Goal: Task Accomplishment & Management: Use online tool/utility

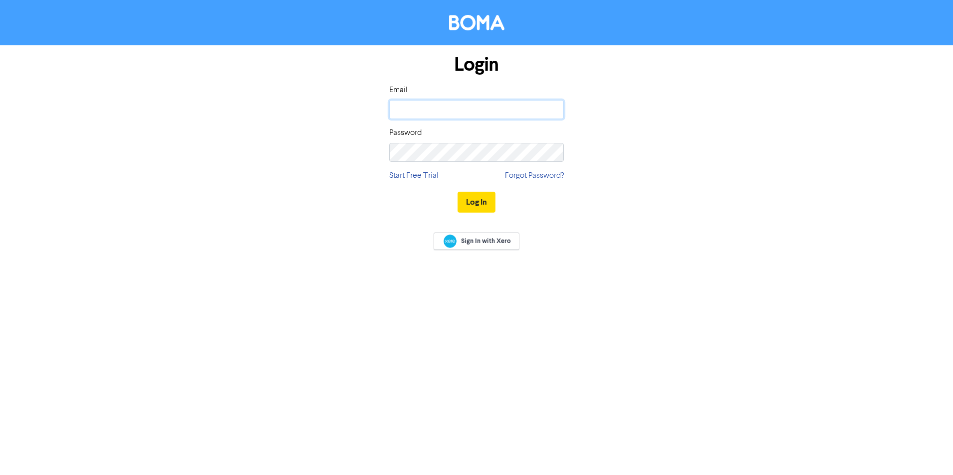
click at [497, 111] on input "email" at bounding box center [476, 109] width 174 height 19
type input "[EMAIL_ADDRESS][PERSON_NAME][DOMAIN_NAME]"
click at [457, 192] on button "Log In" at bounding box center [476, 202] width 38 height 21
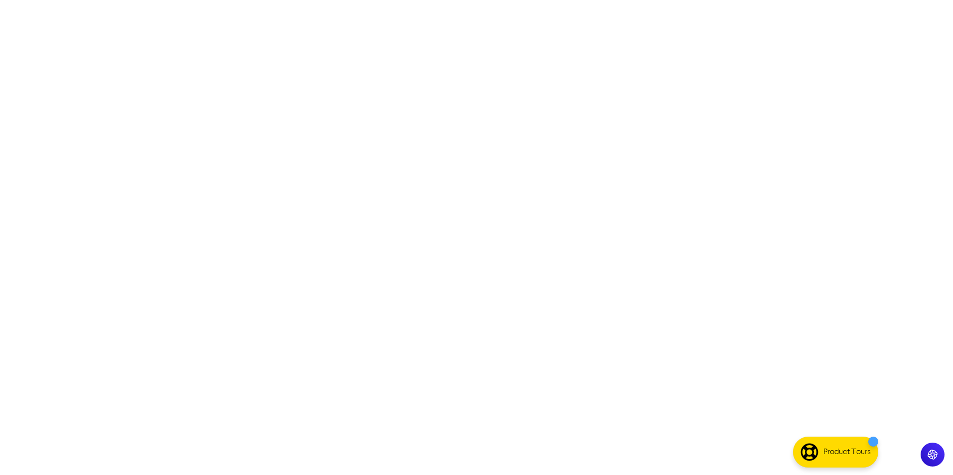
drag, startPoint x: 640, startPoint y: 376, endPoint x: 633, endPoint y: 376, distance: 7.0
click at [637, 376] on div at bounding box center [476, 237] width 953 height 475
